Goal: Task Accomplishment & Management: Use online tool/utility

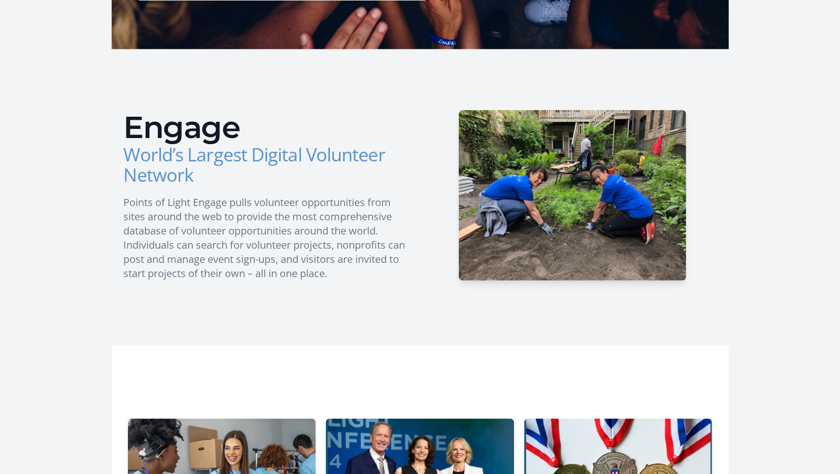
scroll to position [50, 0]
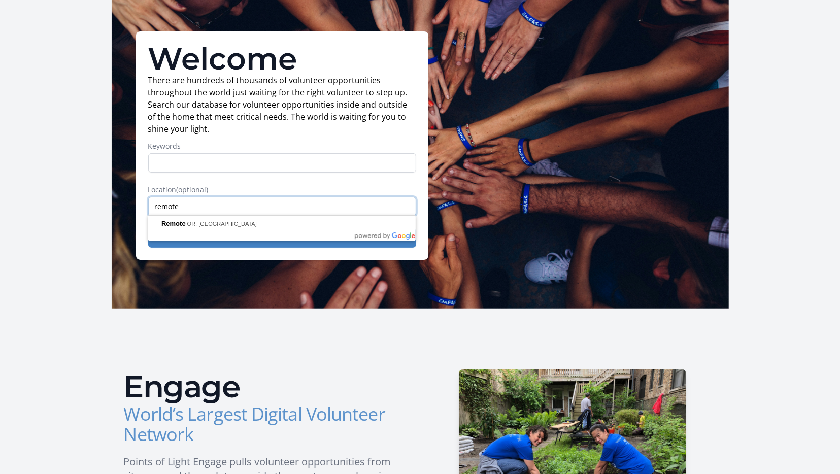
type input "remote"
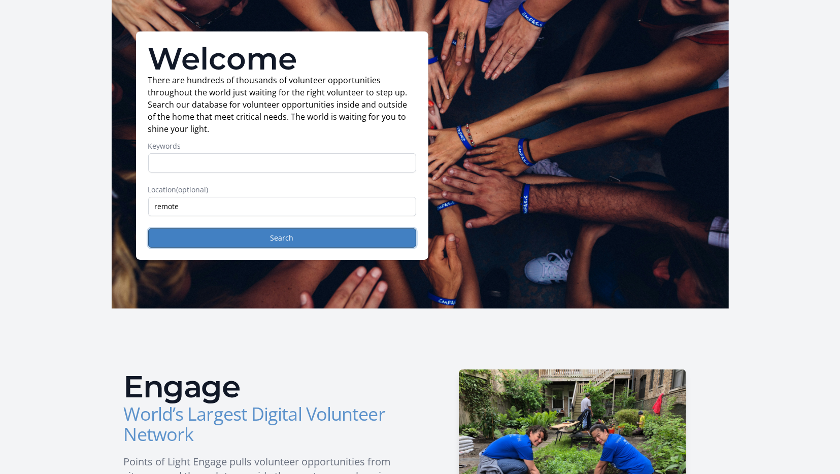
click at [282, 237] on button "Search" at bounding box center [282, 238] width 268 height 19
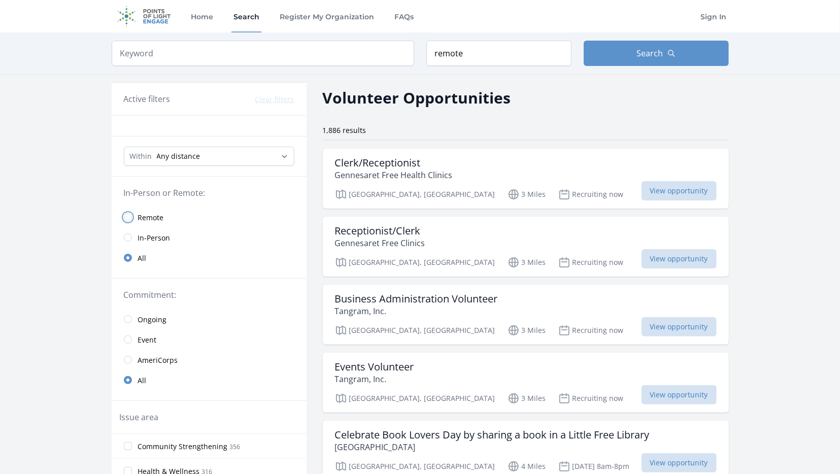
click at [128, 216] on input "radio" at bounding box center [128, 217] width 8 height 8
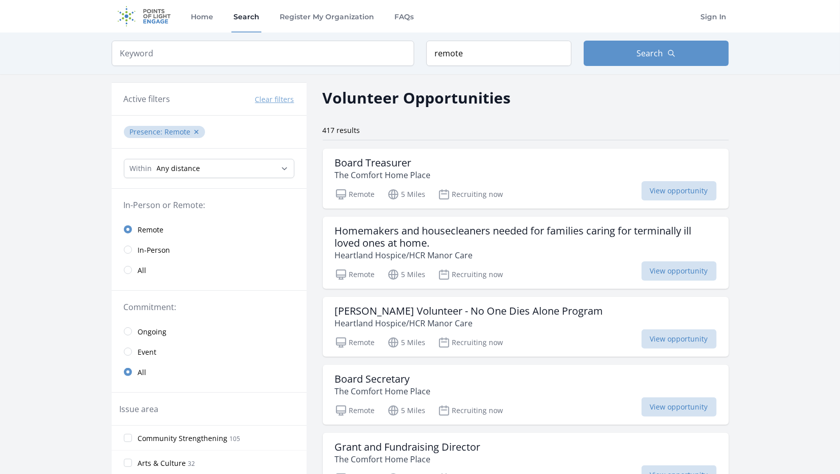
scroll to position [276, 0]
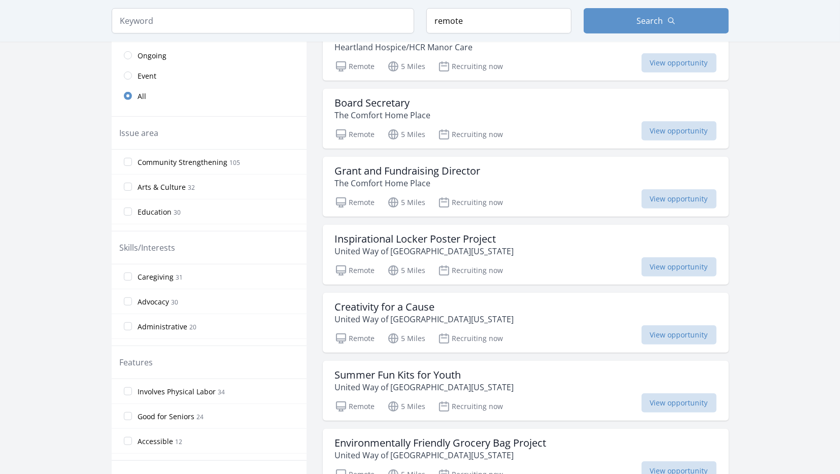
click at [680, 401] on div "View opportunity" at bounding box center [679, 403] width 75 height 19
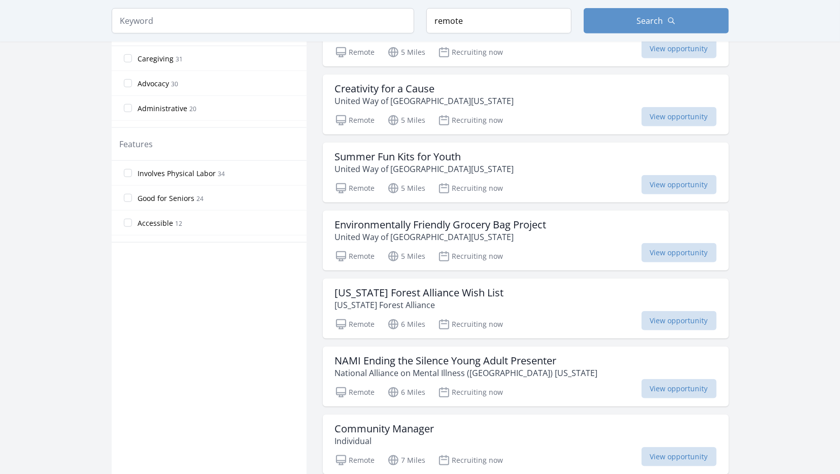
scroll to position [750, 0]
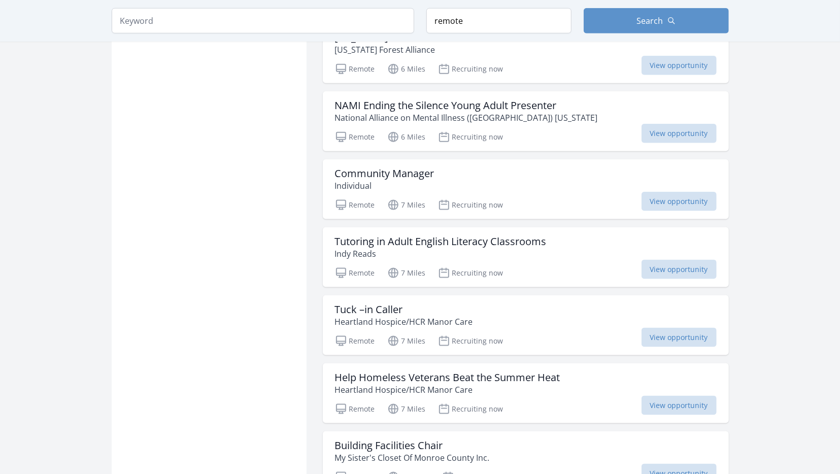
click at [680, 333] on div "View opportunity" at bounding box center [679, 337] width 75 height 19
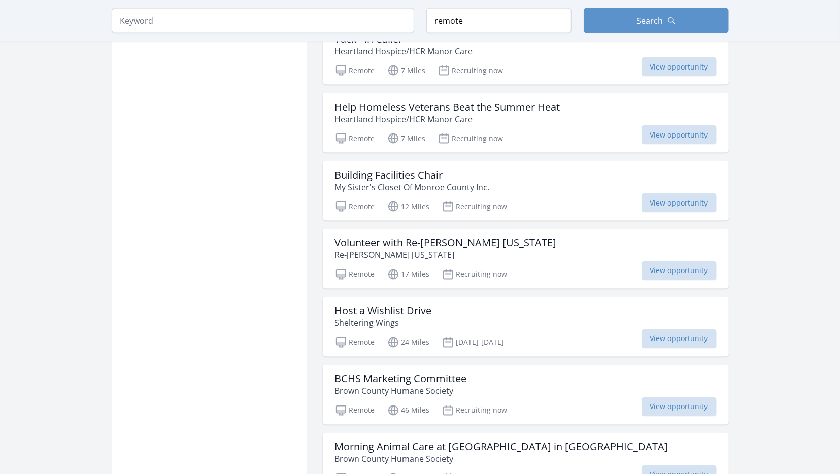
click at [323, 229] on link "Volunteer with Re-Wilding Indiana Re-Wilding Indiana Remote 17 Miles Recruiting…" at bounding box center [526, 259] width 406 height 60
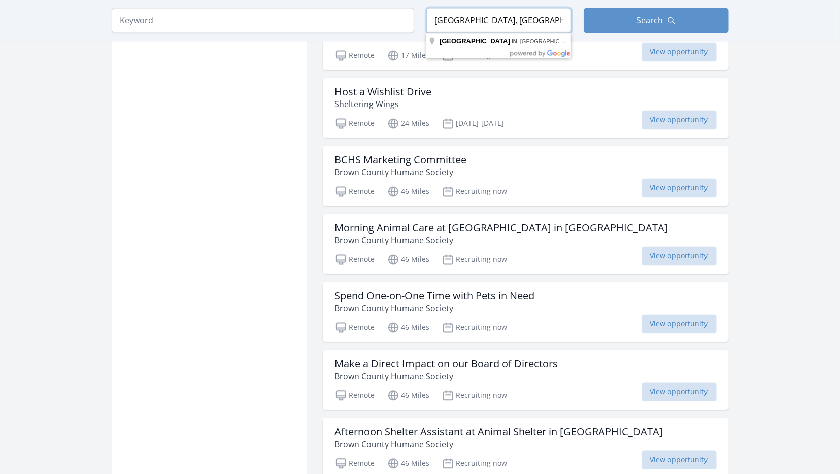
type input "Warsaw, IN"
click at [651, 21] on span "Search" at bounding box center [650, 21] width 26 height 12
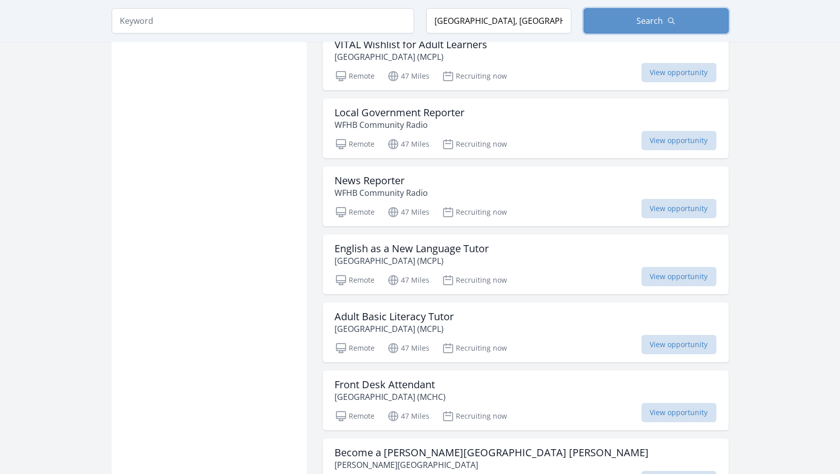
scroll to position [2443, 0]
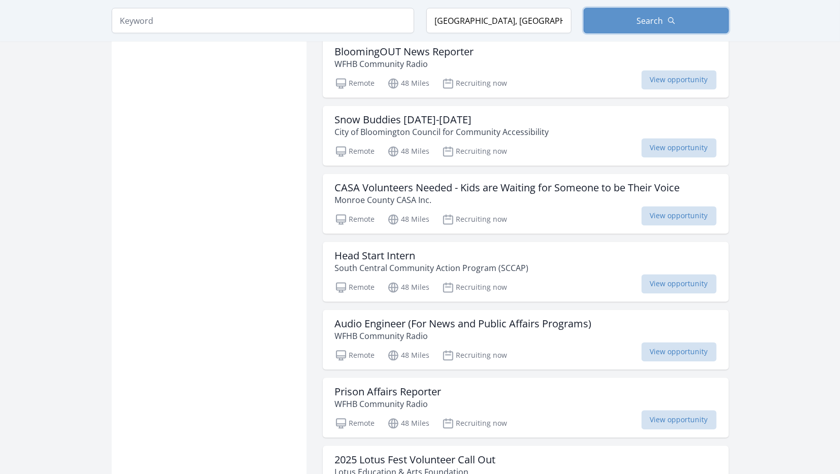
scroll to position [3970, 0]
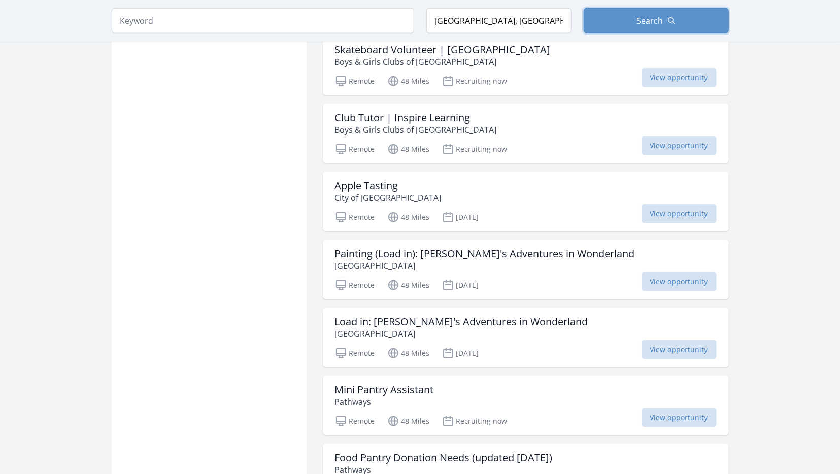
scroll to position [3481, 0]
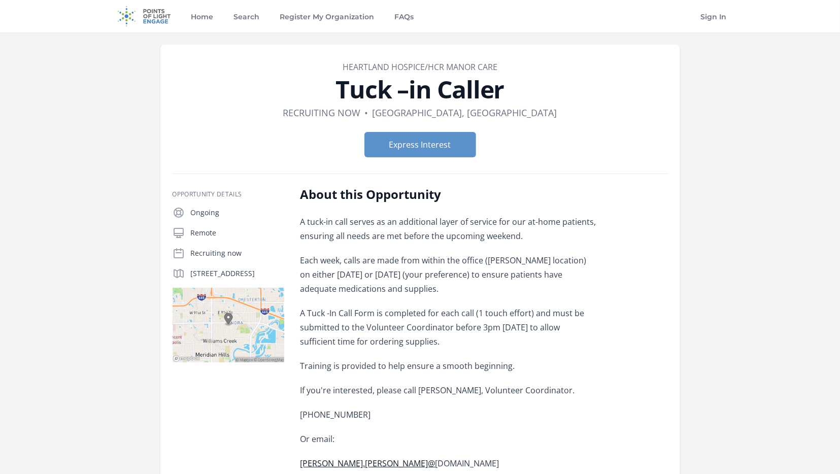
scroll to position [263, 0]
